Goal: Find specific page/section: Find specific page/section

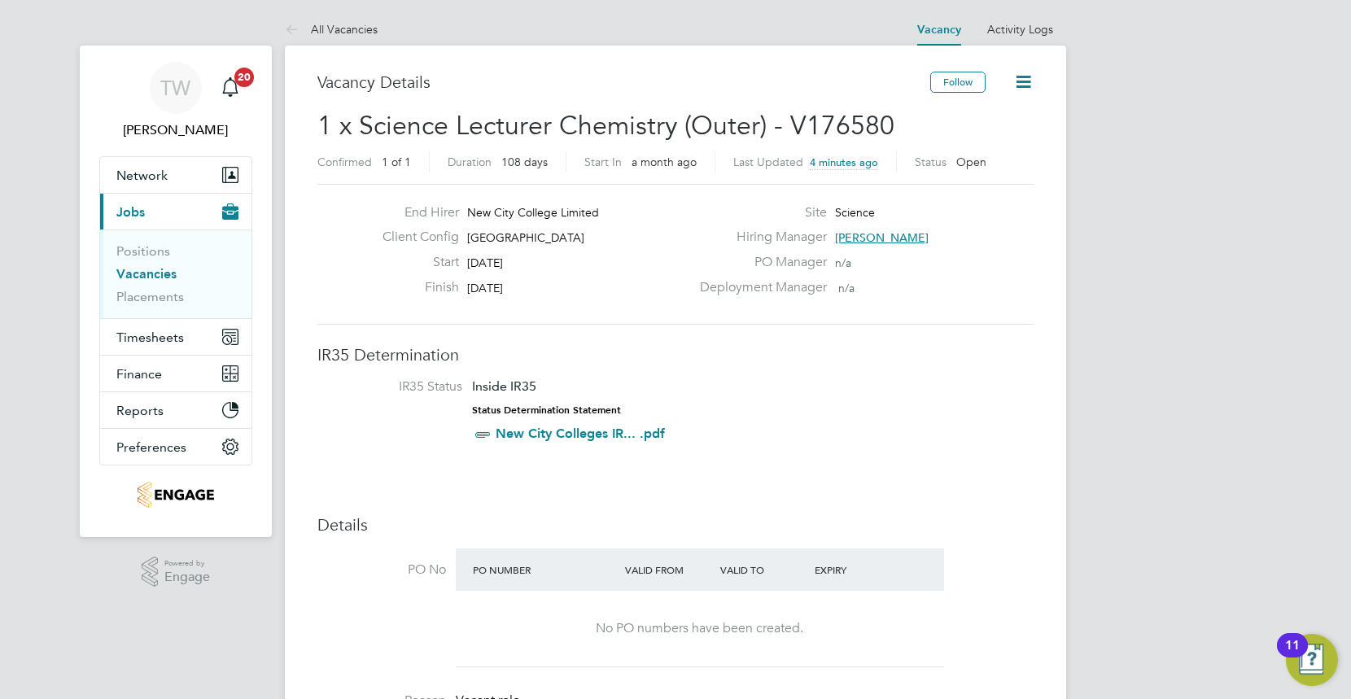
scroll to position [90, 0]
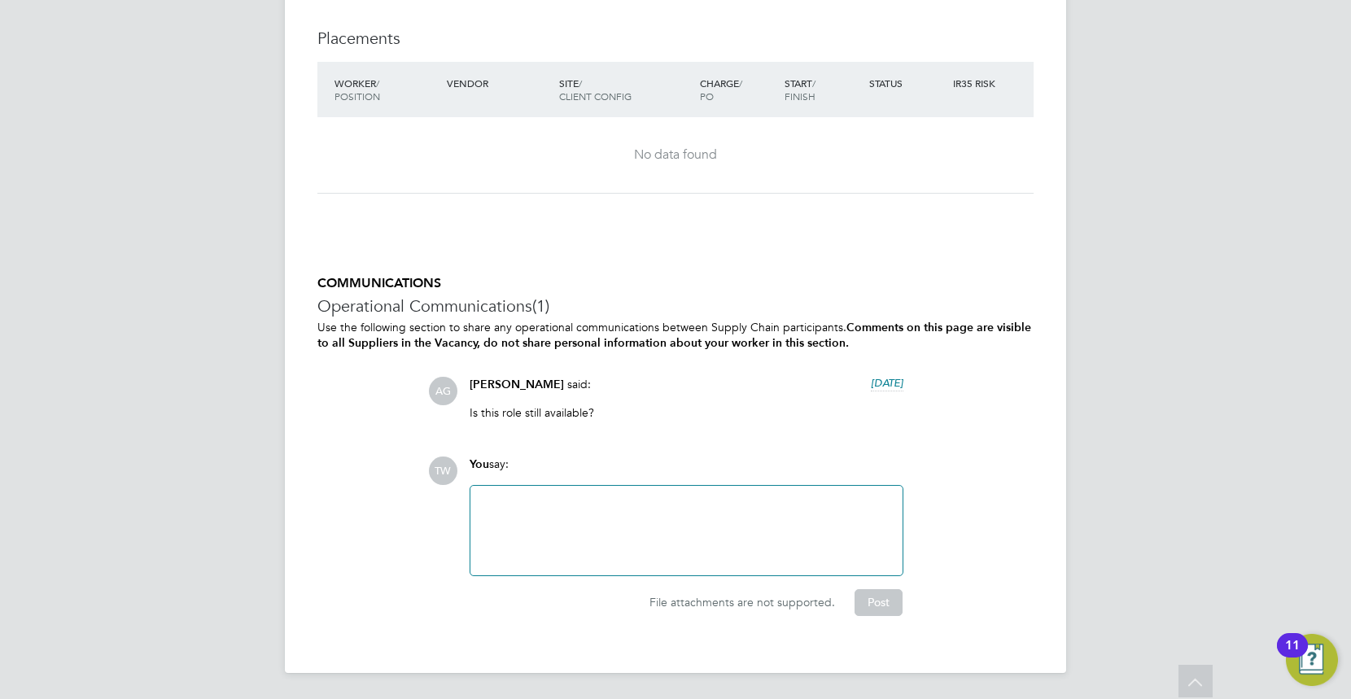
scroll to position [2834, 0]
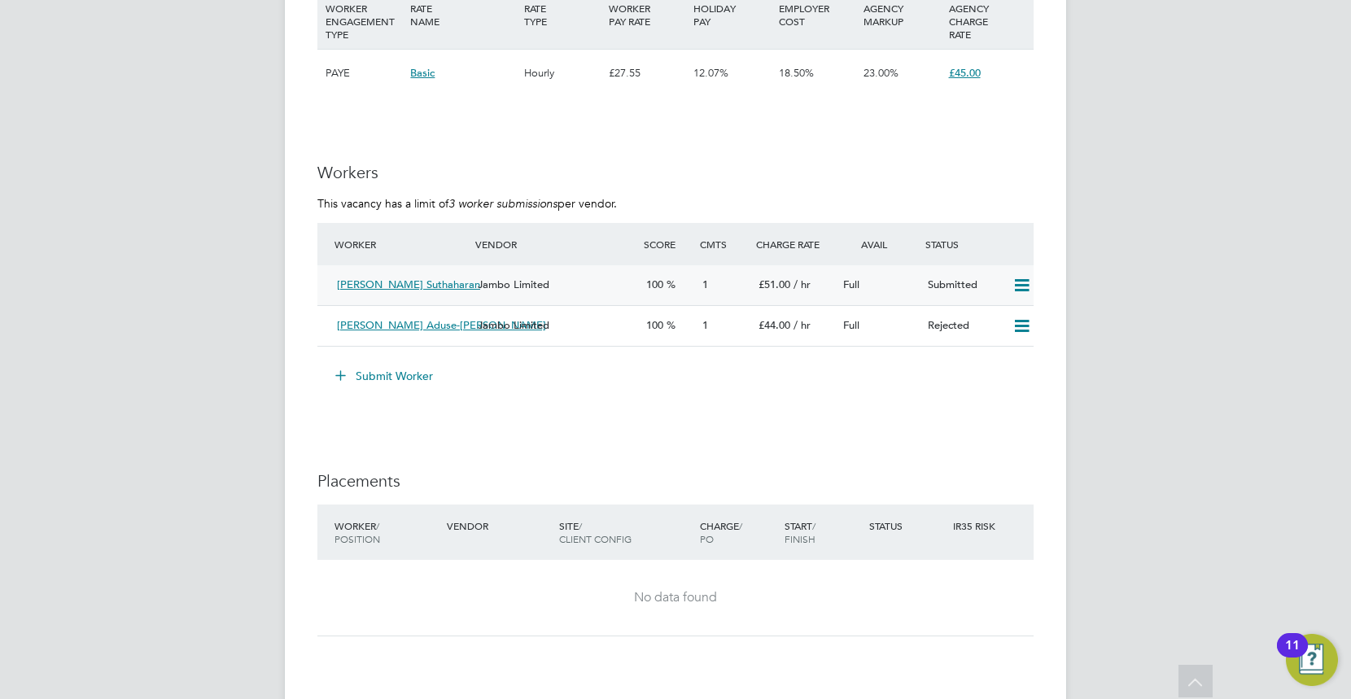
click at [633, 294] on div "Jambo Limited" at bounding box center [555, 285] width 168 height 27
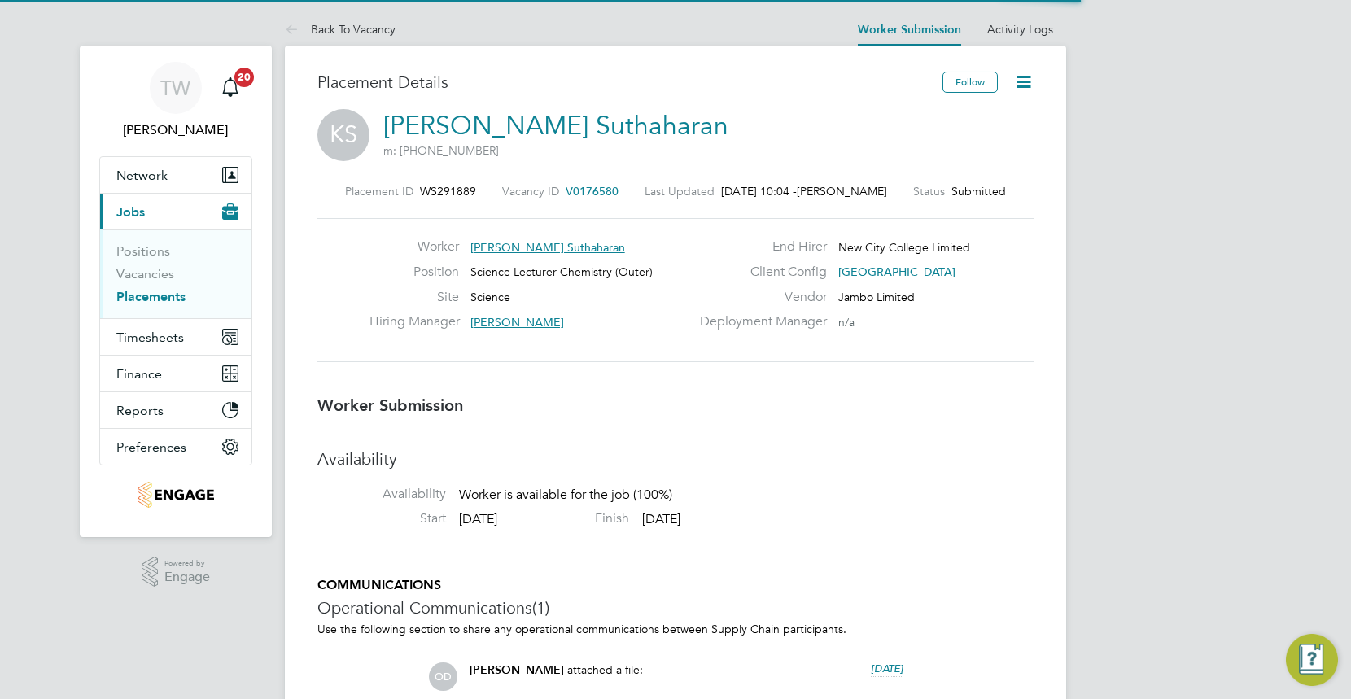
scroll to position [8, 7]
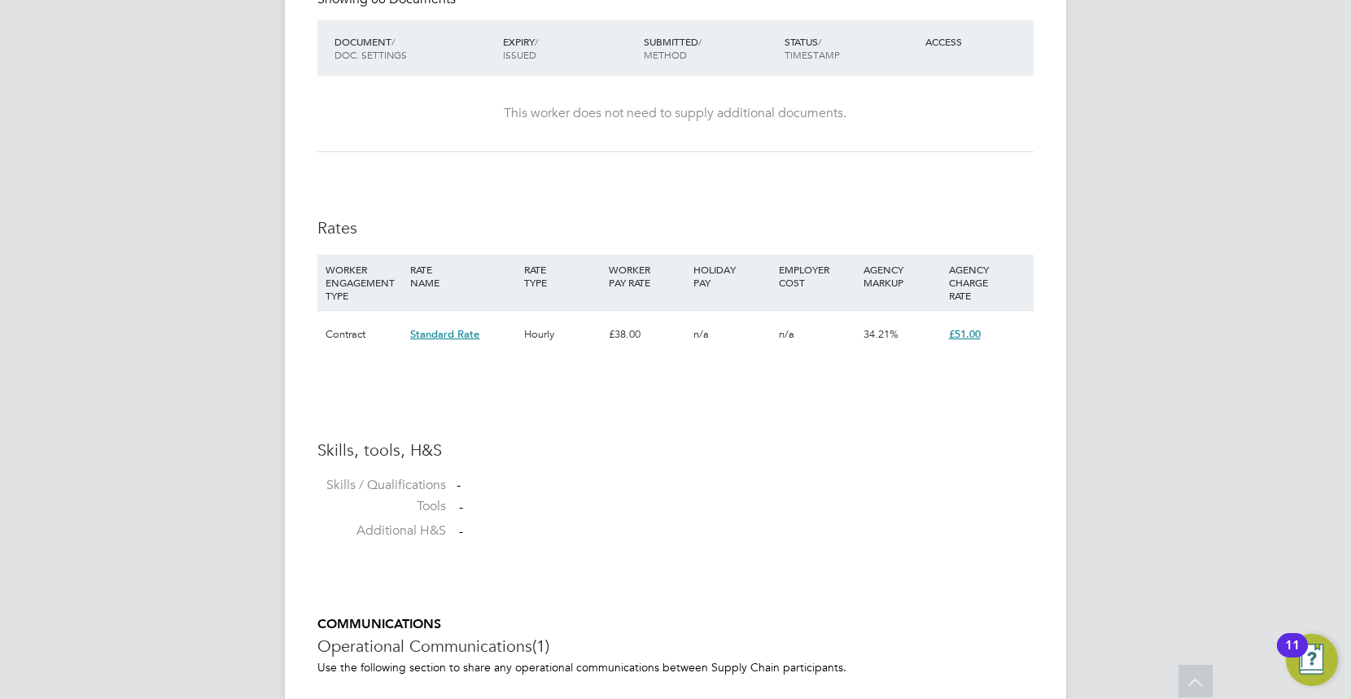
click at [848, 447] on h3 "Skills, tools, H&S" at bounding box center [675, 449] width 716 height 21
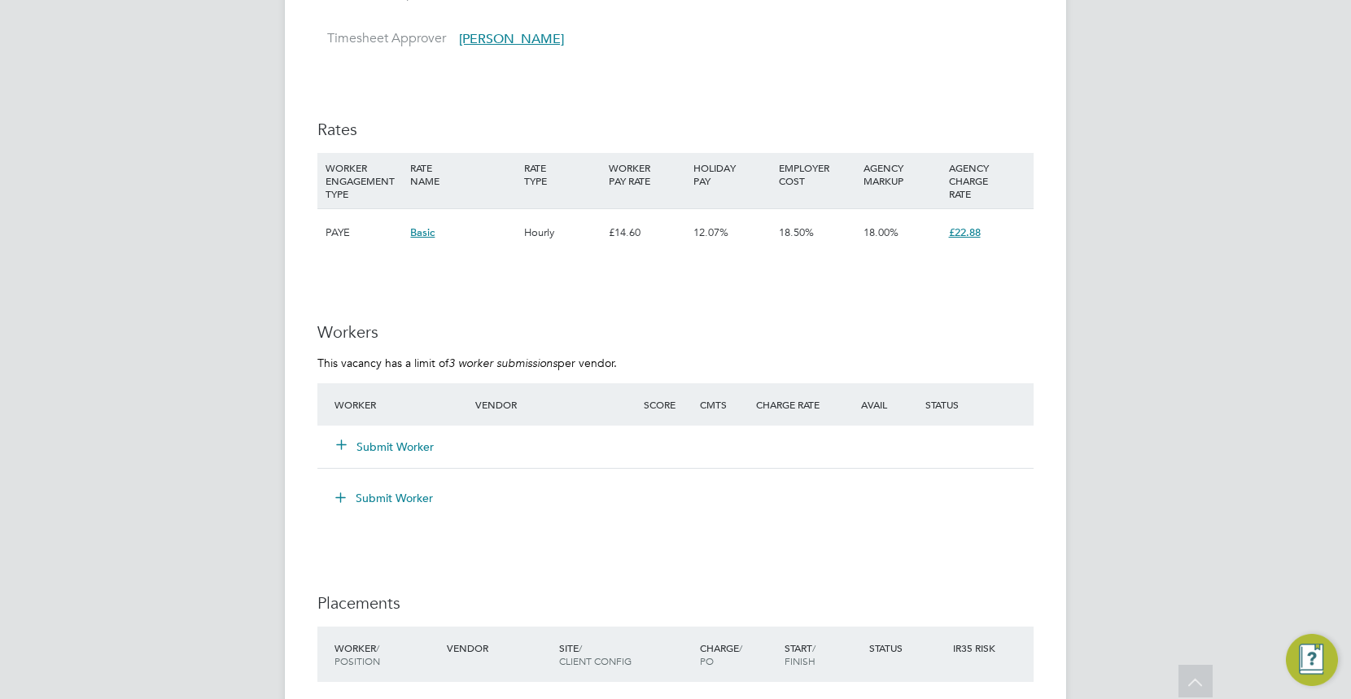
scroll to position [47, 114]
